Goal: Use online tool/utility: Utilize a website feature to perform a specific function

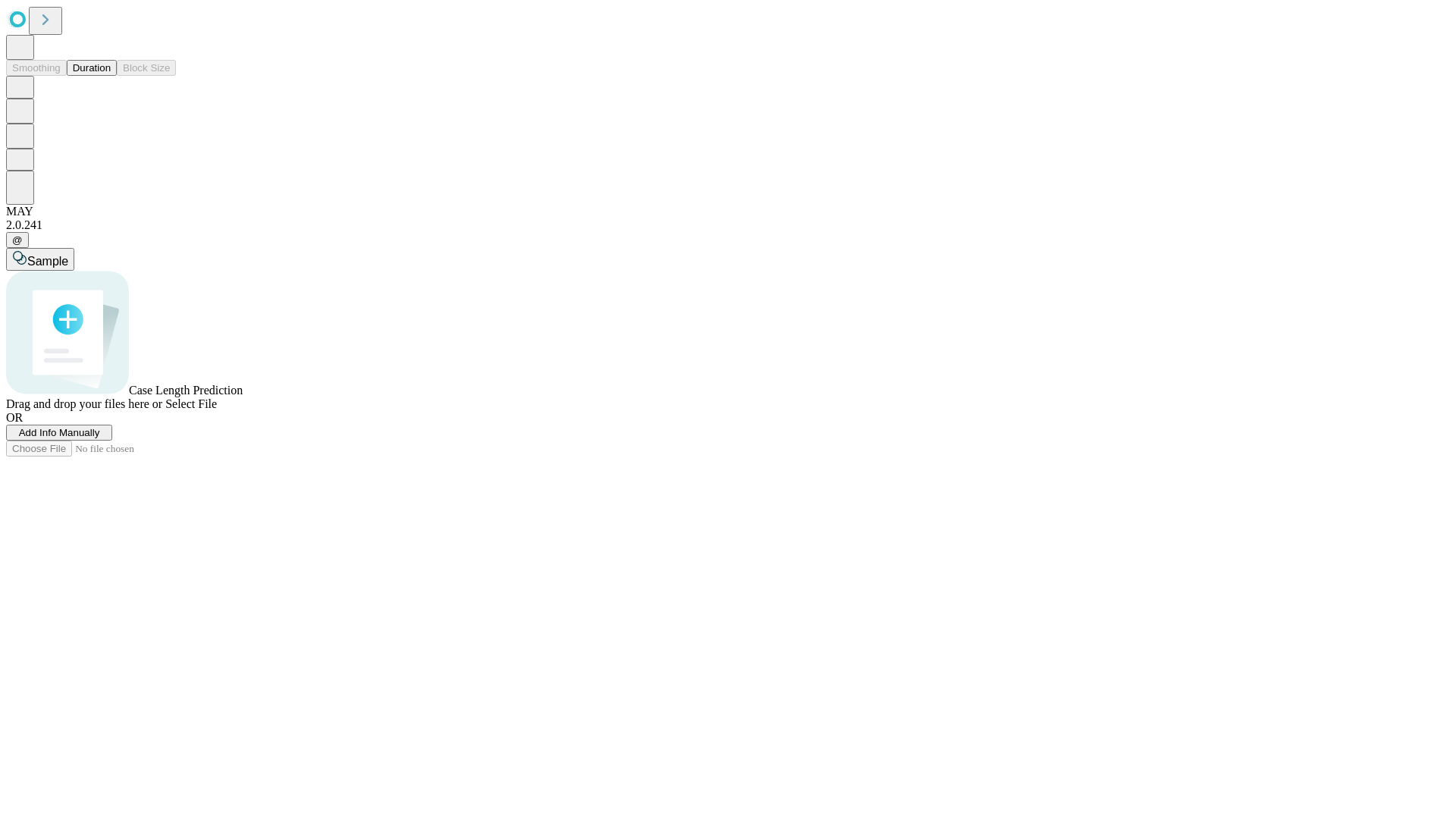
click at [111, 76] on button "Duration" at bounding box center [92, 67] width 50 height 16
click at [68, 254] on span "Sample" at bounding box center [47, 260] width 40 height 13
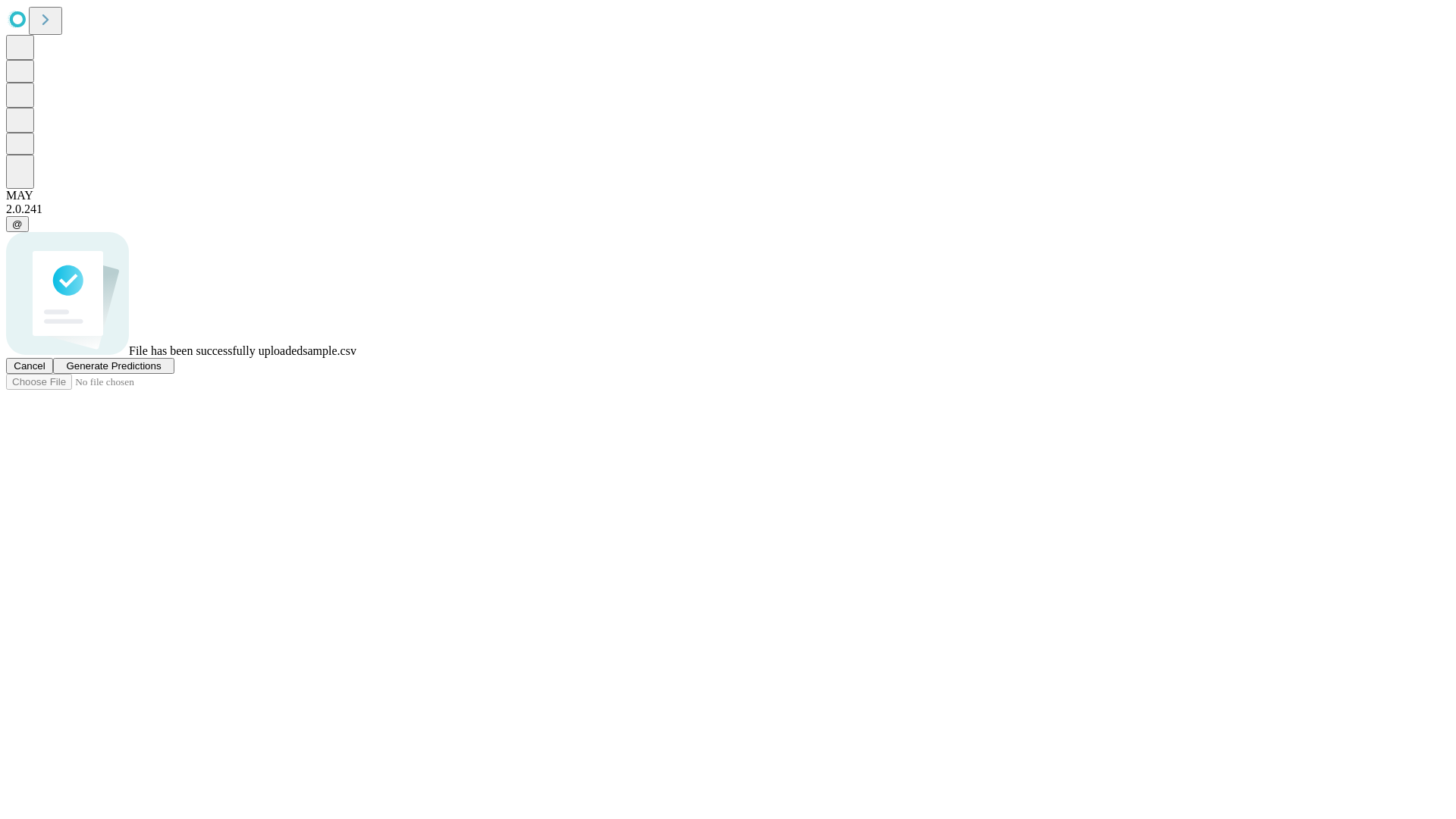
click at [161, 372] on span "Generate Predictions" at bounding box center [113, 366] width 94 height 12
